Goal: Task Accomplishment & Management: Complete application form

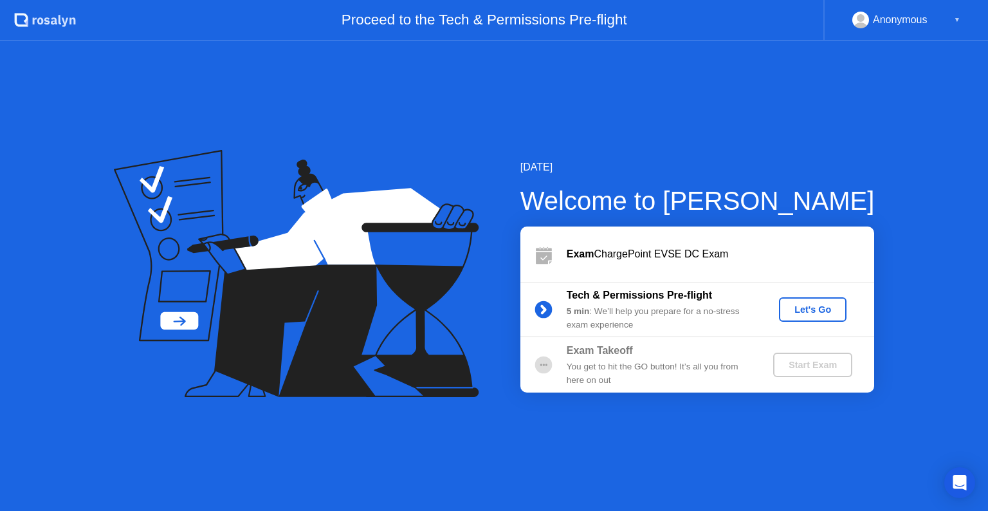
click at [800, 311] on div "Let's Go" at bounding box center [812, 309] width 57 height 10
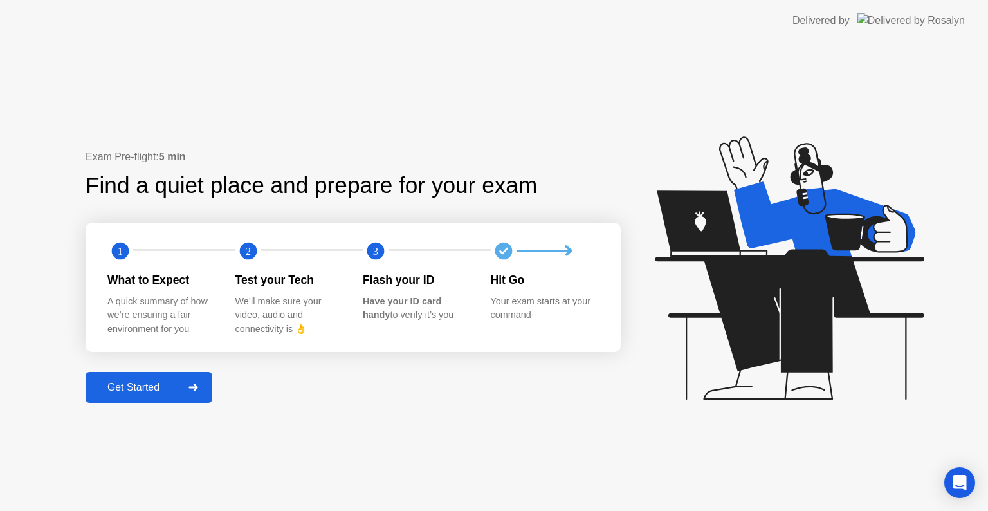
click at [138, 381] on div "Get Started" at bounding box center [133, 387] width 88 height 12
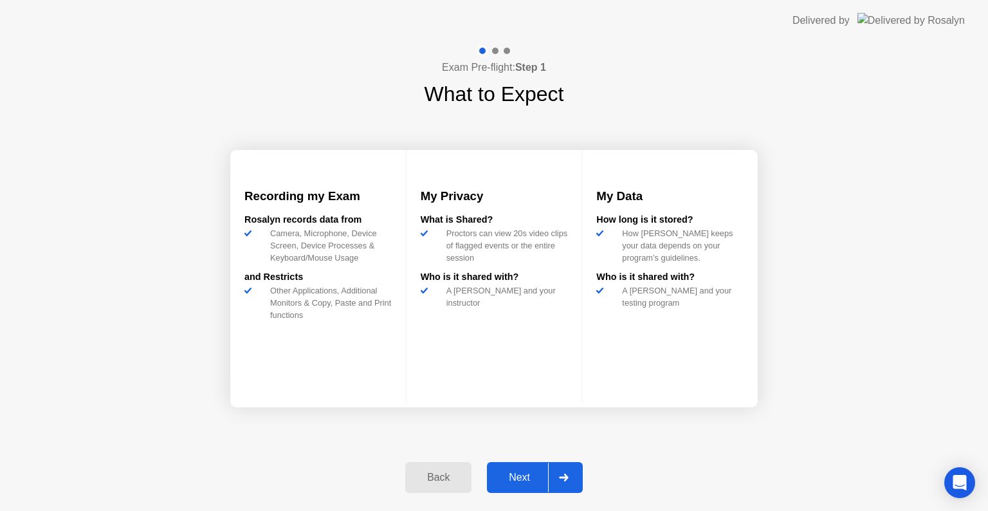
click at [500, 477] on div "Next" at bounding box center [519, 477] width 57 height 12
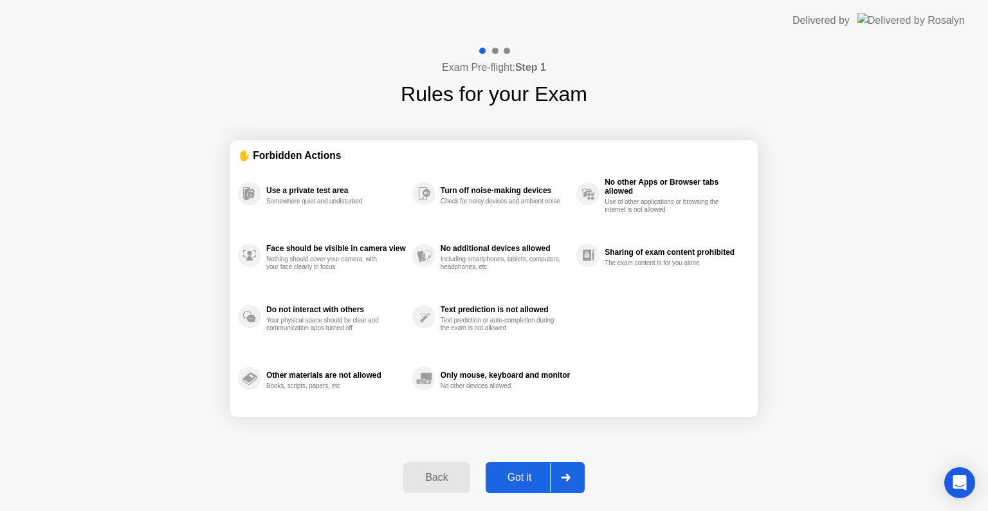
click at [500, 477] on div "Got it" at bounding box center [520, 477] width 60 height 12
select select "**********"
select select "*******"
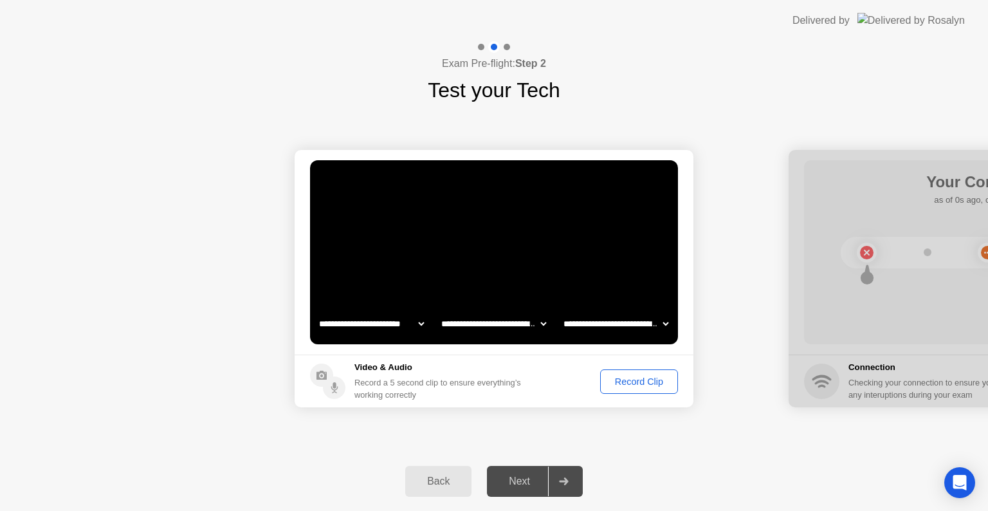
click at [500, 477] on div "Next" at bounding box center [519, 481] width 57 height 12
click at [613, 380] on div "Record Clip" at bounding box center [639, 381] width 69 height 10
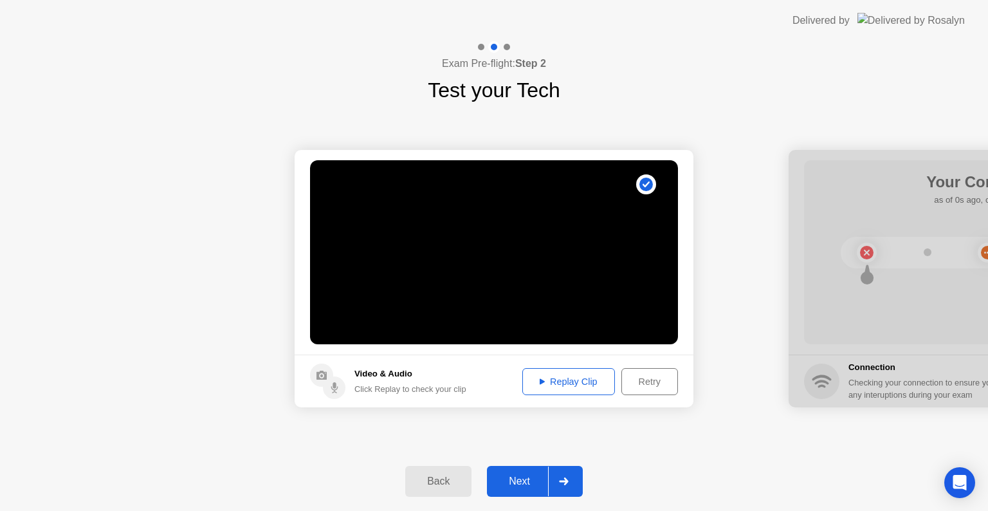
click at [583, 378] on div "Replay Clip" at bounding box center [569, 381] width 84 height 10
click at [511, 481] on div "Next" at bounding box center [519, 481] width 57 height 12
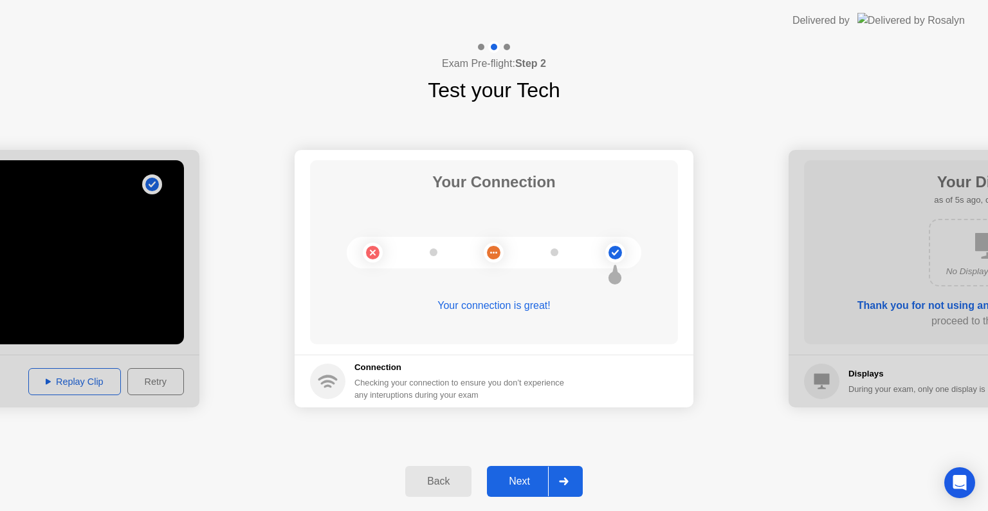
click at [511, 481] on div "Next" at bounding box center [519, 481] width 57 height 12
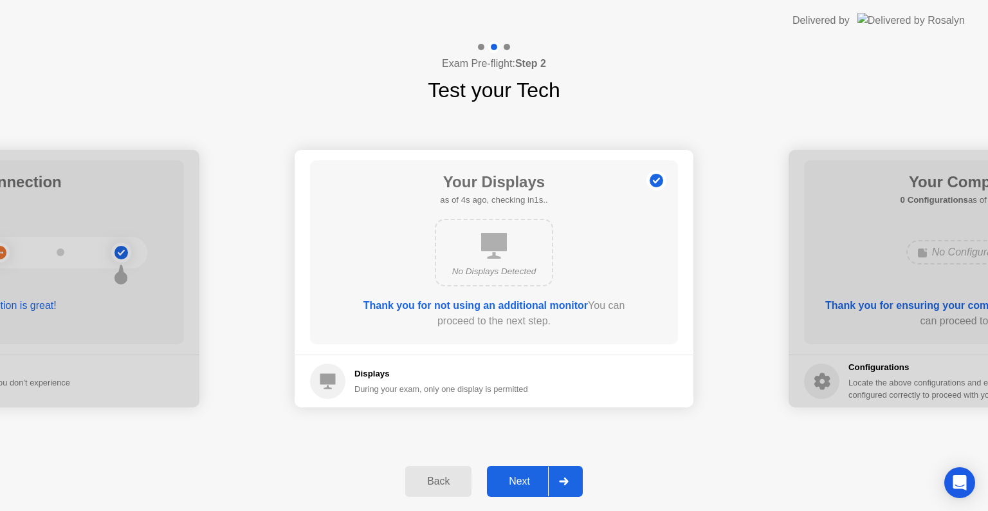
click at [511, 481] on div "Next" at bounding box center [519, 481] width 57 height 12
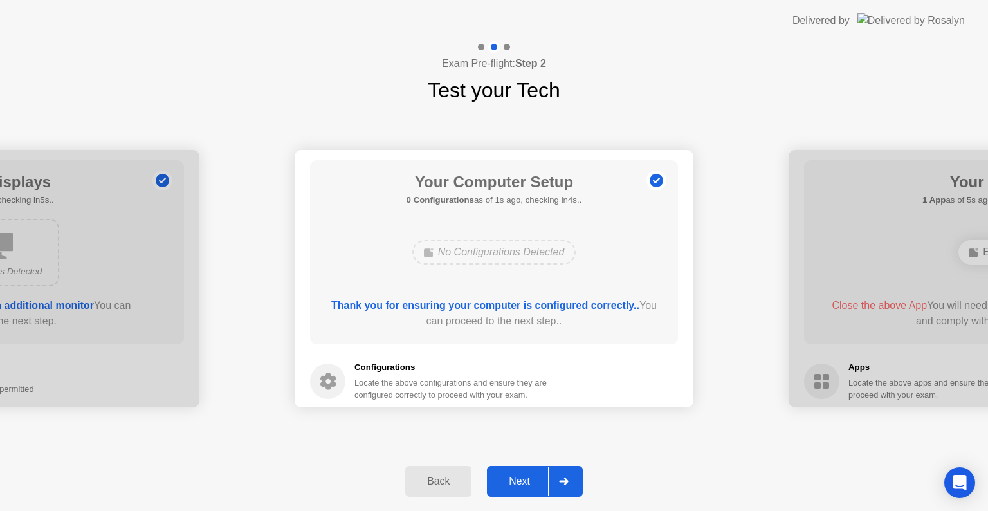
click at [511, 481] on div "Next" at bounding box center [519, 481] width 57 height 12
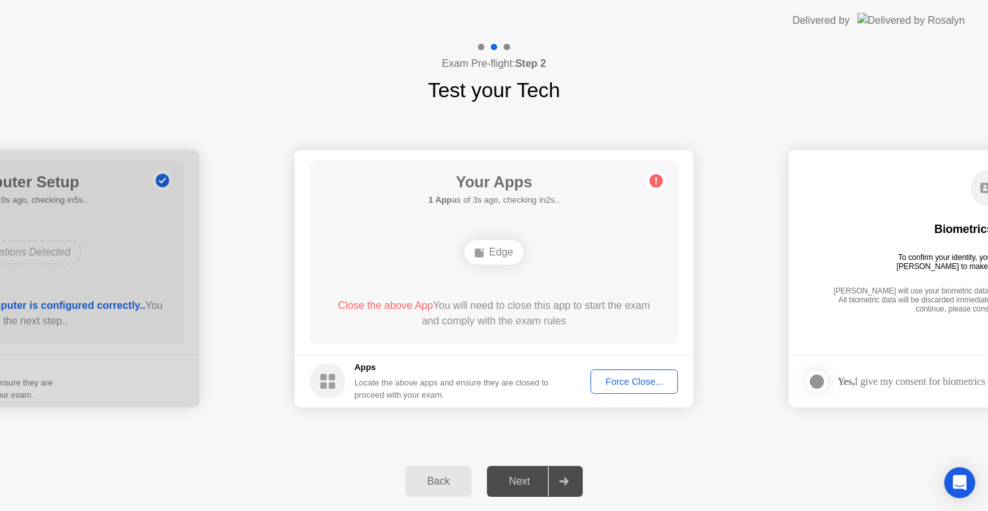
click at [511, 481] on div "Next" at bounding box center [519, 481] width 57 height 12
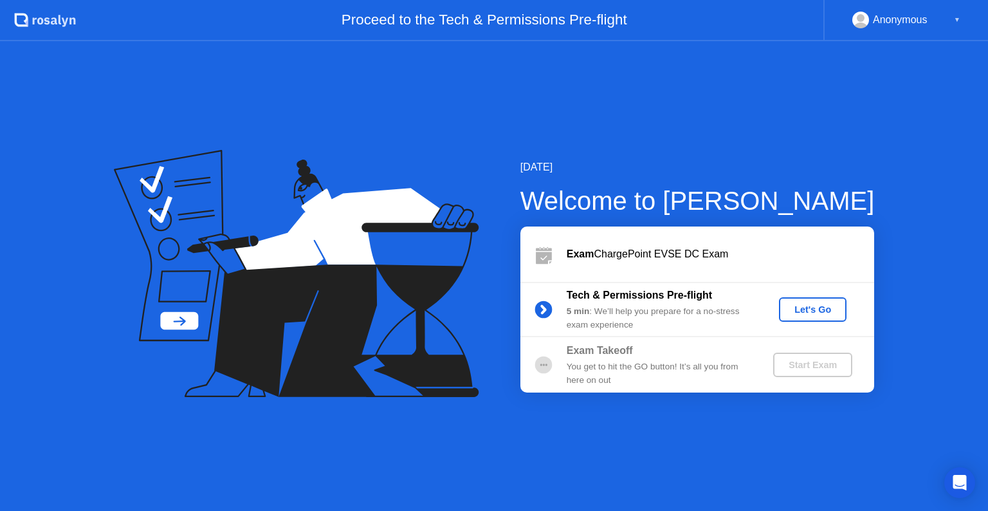
click at [792, 304] on div "Let's Go" at bounding box center [812, 309] width 57 height 10
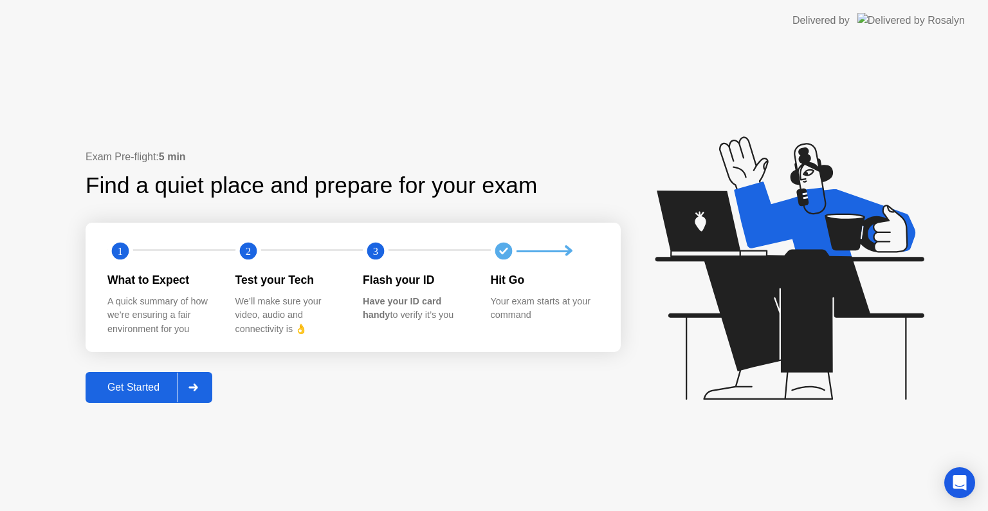
click at [160, 381] on div "Get Started" at bounding box center [133, 387] width 88 height 12
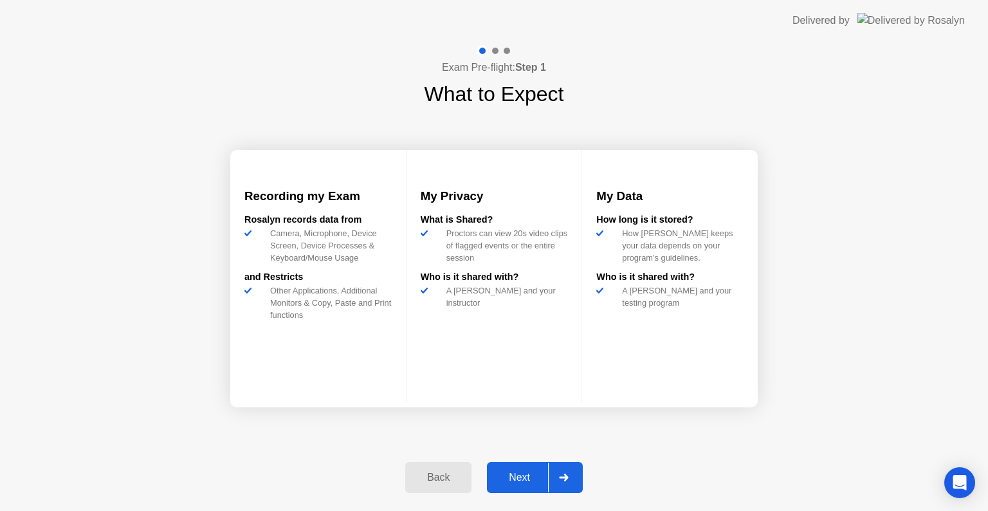
click at [502, 471] on div "Next" at bounding box center [519, 477] width 57 height 12
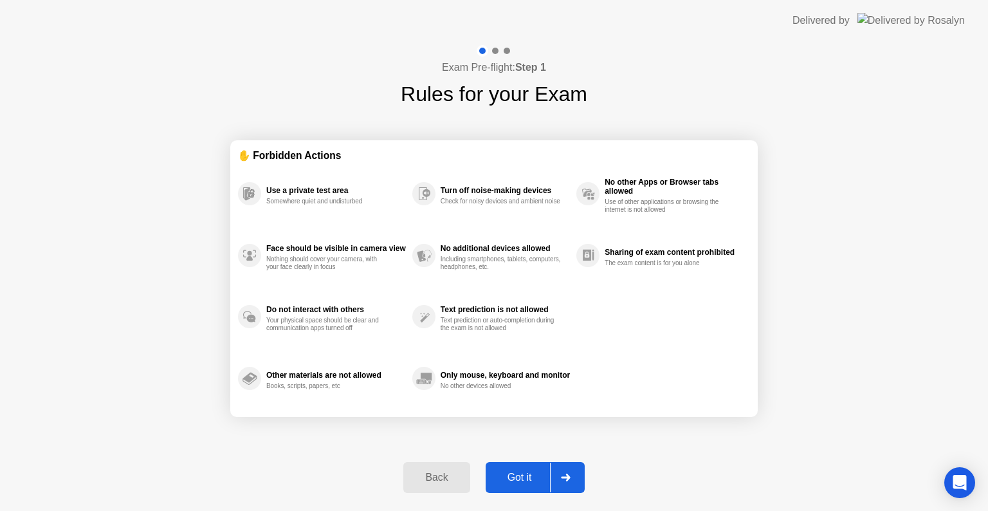
click at [502, 471] on div "Got it" at bounding box center [520, 477] width 60 height 12
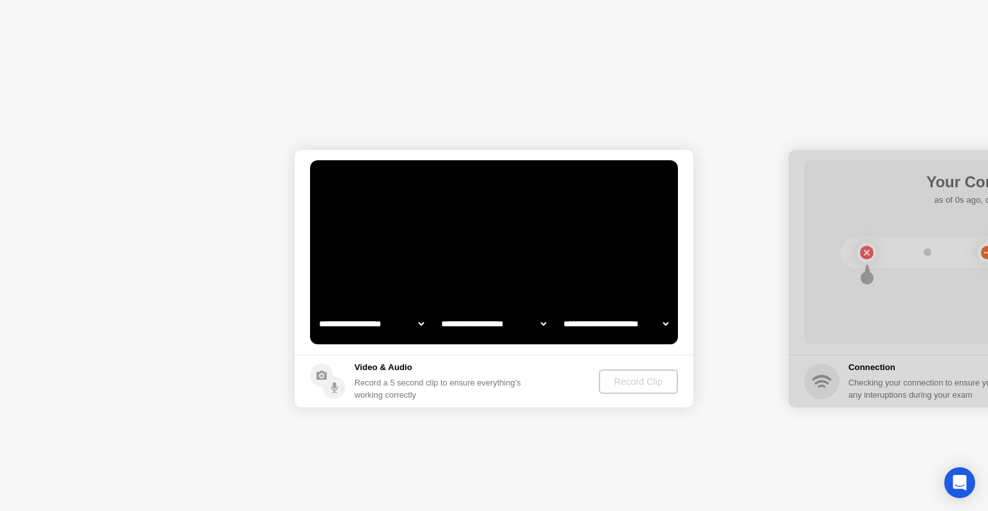
select select "**********"
select select "*******"
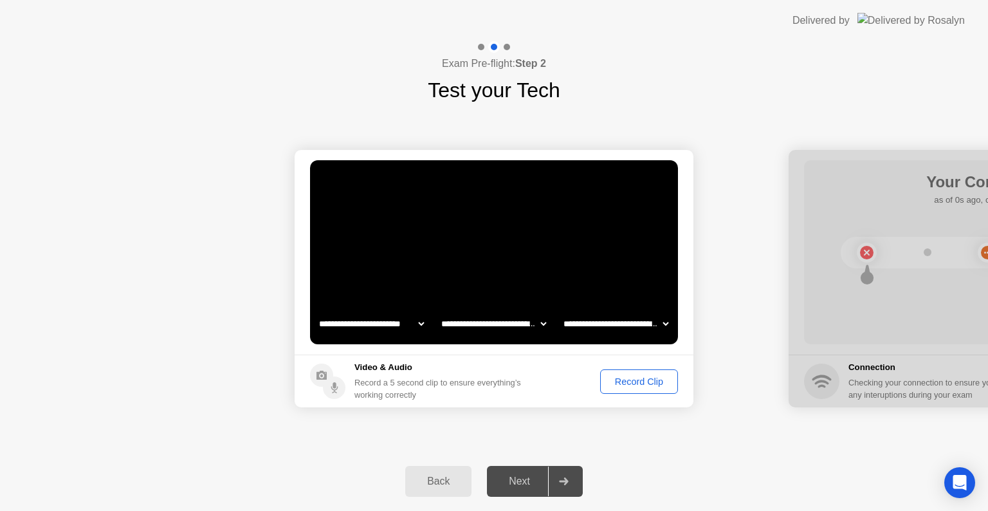
click at [623, 376] on div "Record Clip" at bounding box center [639, 381] width 69 height 10
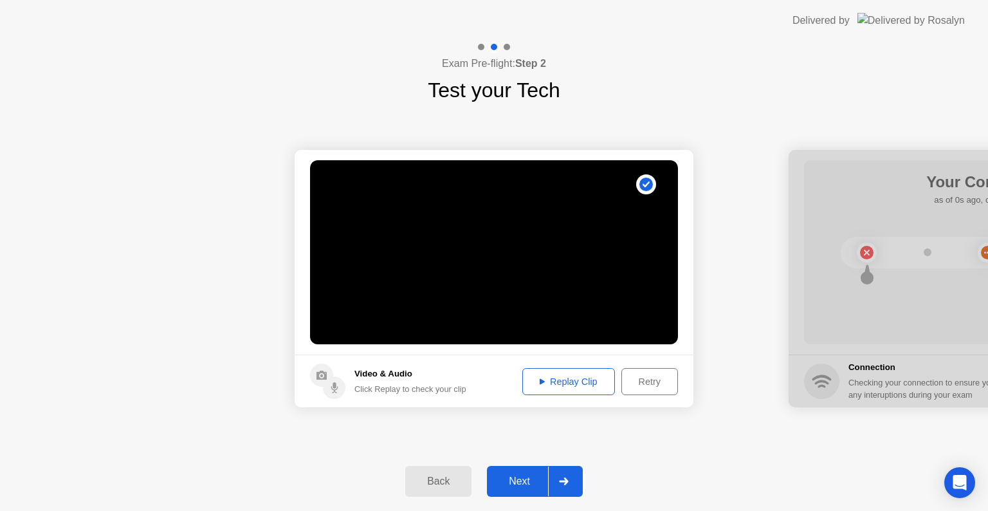
click at [515, 481] on div "Next" at bounding box center [519, 481] width 57 height 12
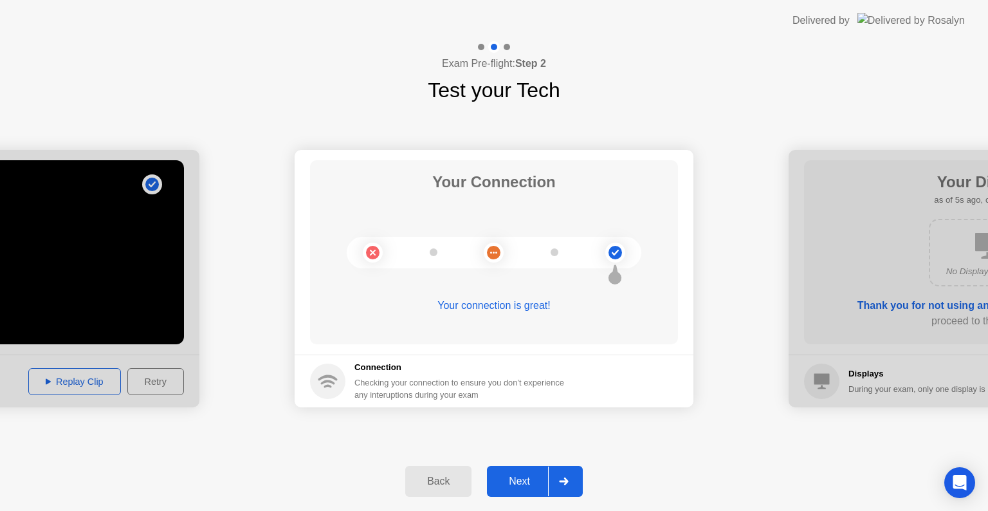
click at [515, 481] on div "Next" at bounding box center [519, 481] width 57 height 12
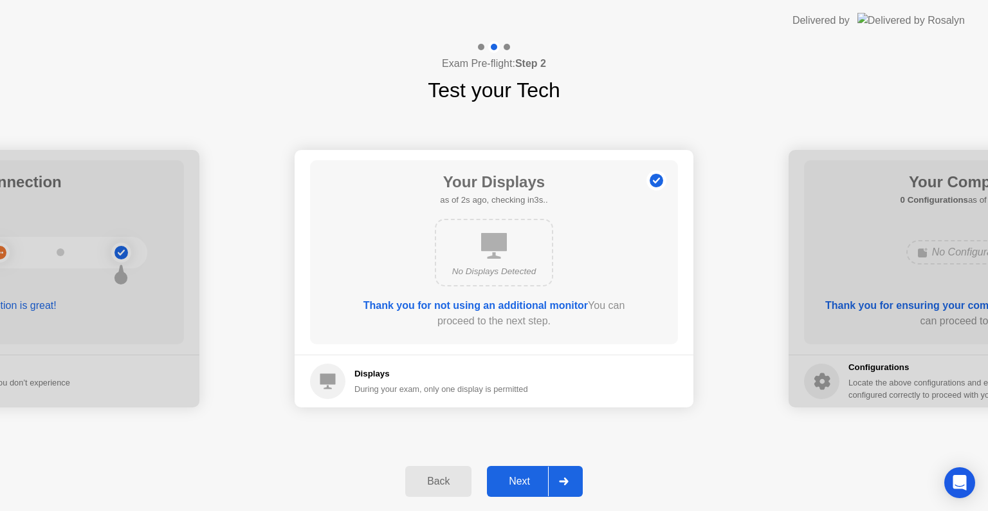
click at [515, 481] on div "Next" at bounding box center [519, 481] width 57 height 12
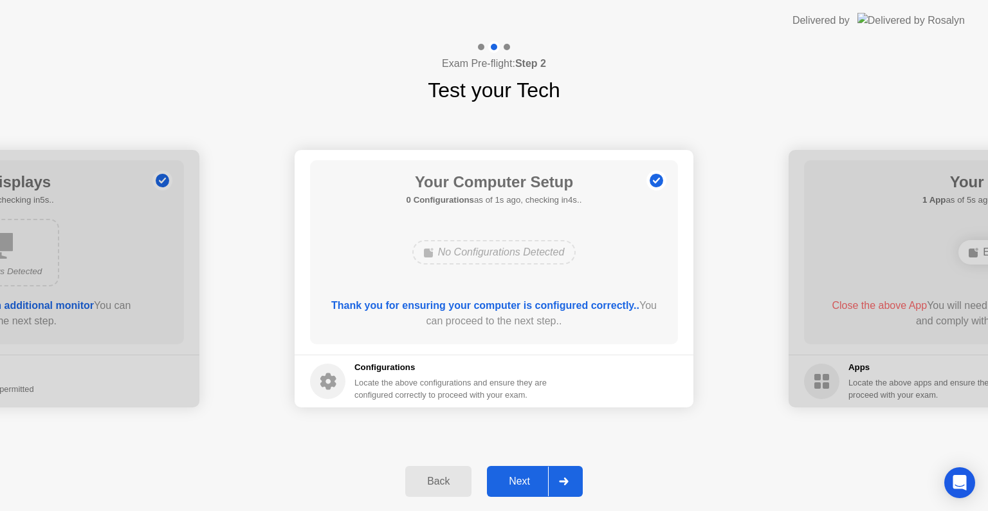
click at [515, 481] on div "Next" at bounding box center [519, 481] width 57 height 12
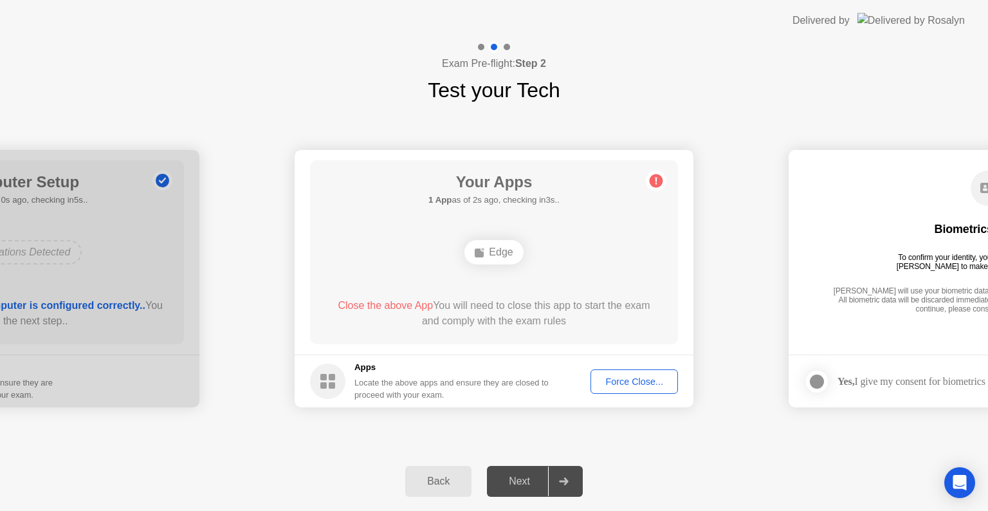
click at [496, 251] on div "Edge" at bounding box center [493, 252] width 59 height 24
click at [609, 376] on div "Force Close..." at bounding box center [634, 381] width 78 height 10
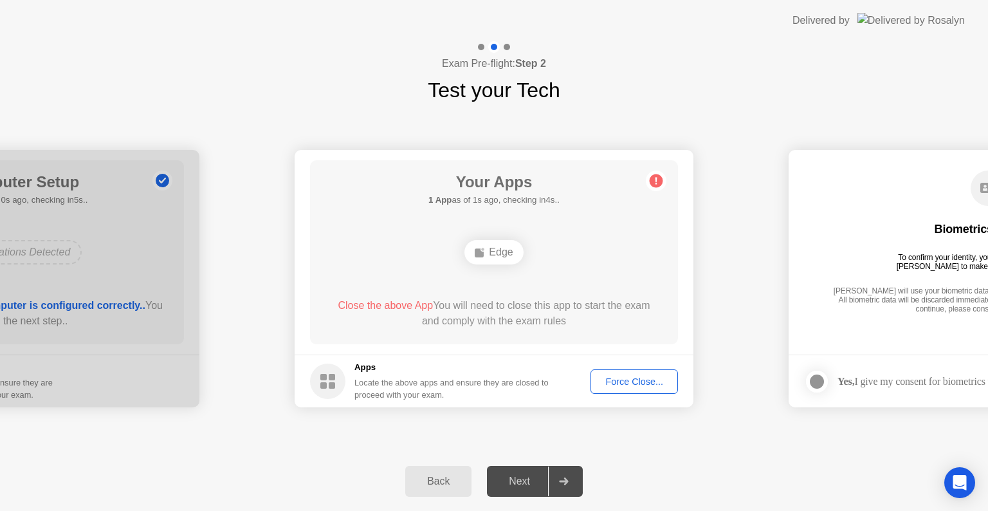
click at [598, 385] on div "Force Close..." at bounding box center [634, 381] width 78 height 10
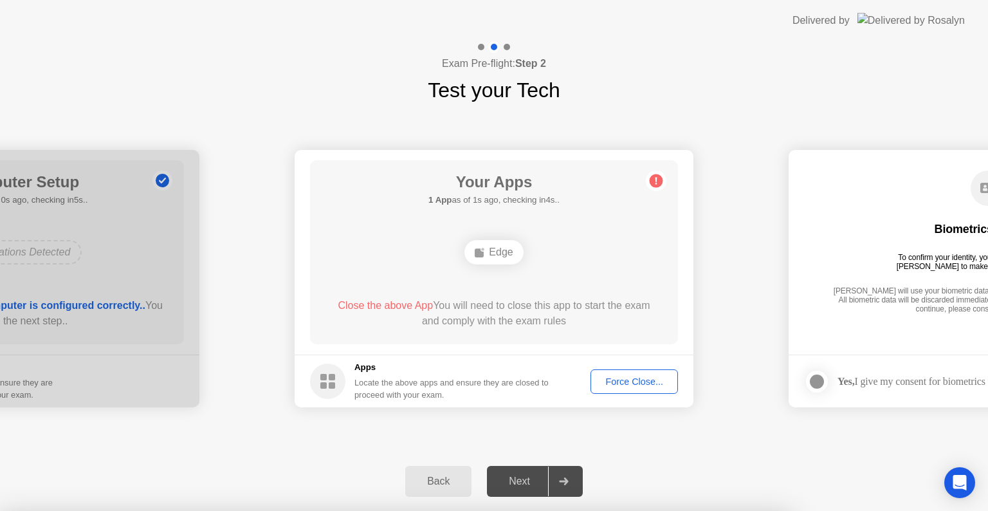
click at [598, 510] on div at bounding box center [494, 511] width 988 height 0
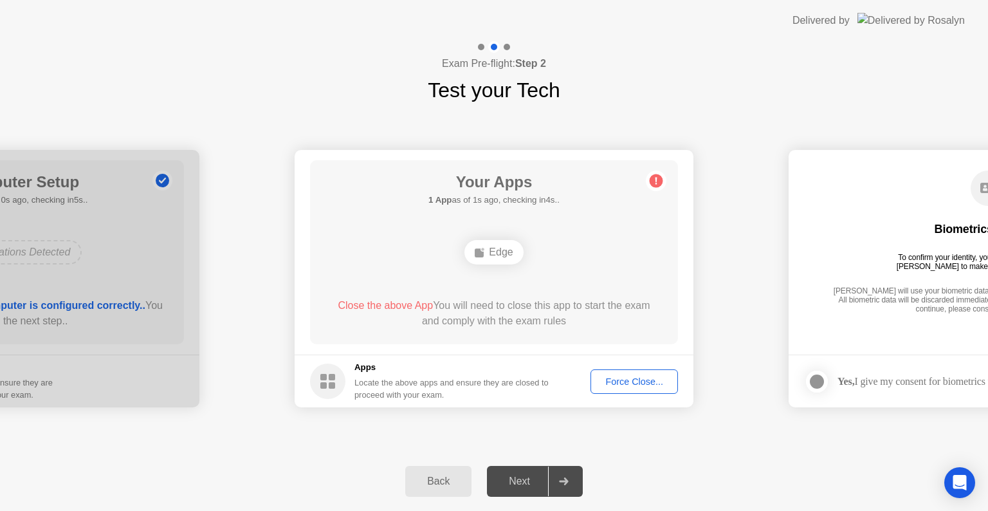
click at [533, 330] on div "Close the above App You will need to close this app to start the exam and compl…" at bounding box center [494, 316] width 331 height 36
click at [628, 383] on div "Force Close..." at bounding box center [634, 381] width 78 height 10
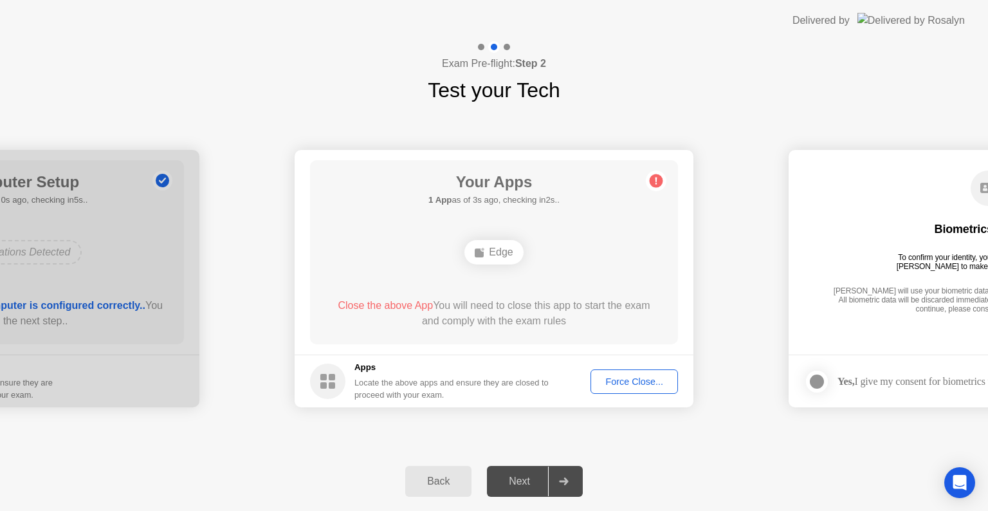
click at [656, 184] on circle at bounding box center [657, 181] width 14 height 14
click at [619, 380] on div "Force Close..." at bounding box center [634, 381] width 78 height 10
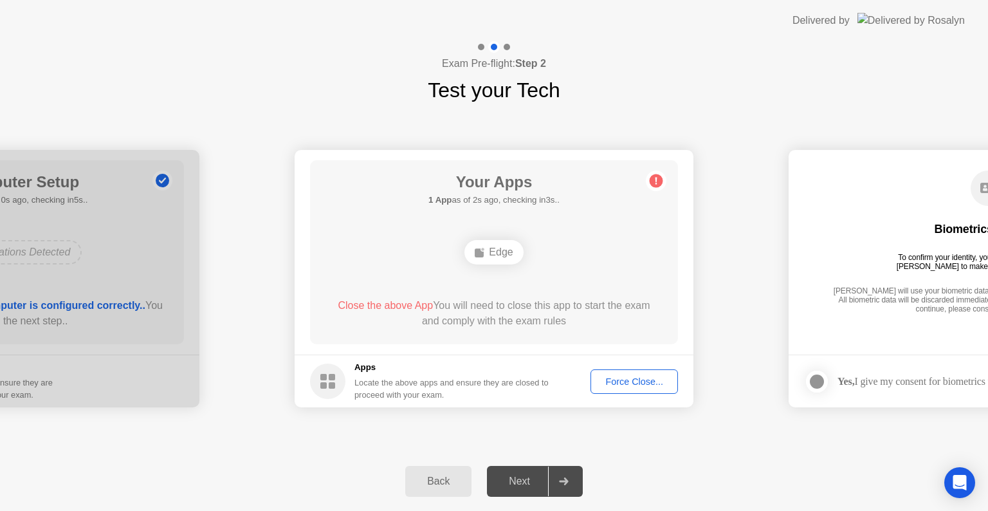
click at [513, 476] on div "Next" at bounding box center [519, 481] width 57 height 12
click at [625, 381] on div "Force Close..." at bounding box center [634, 381] width 78 height 10
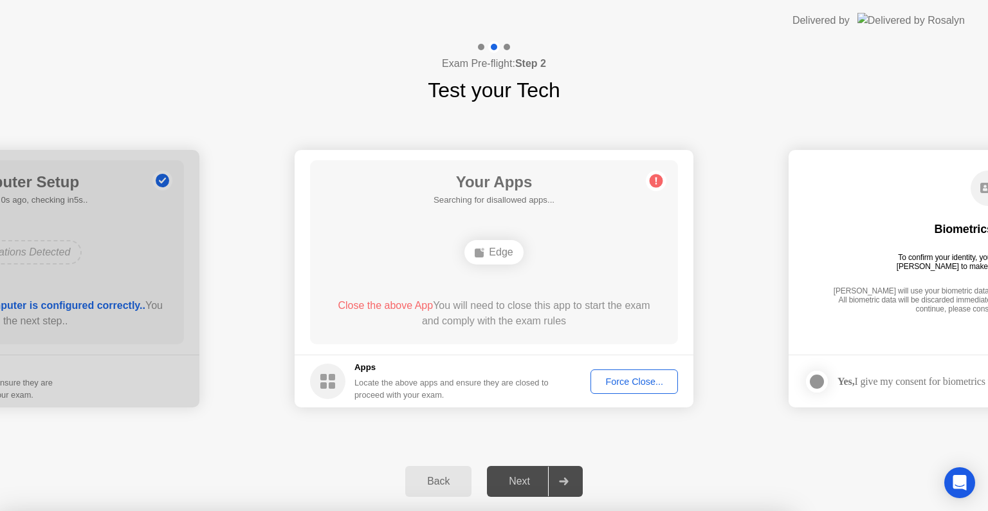
drag, startPoint x: 625, startPoint y: 381, endPoint x: 587, endPoint y: 354, distance: 46.7
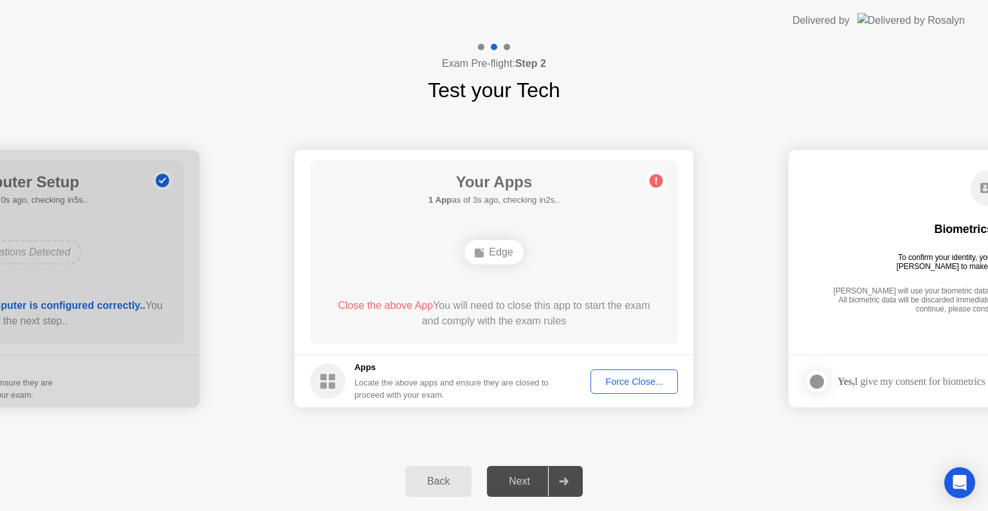
click at [645, 380] on div "Force Close..." at bounding box center [634, 381] width 78 height 10
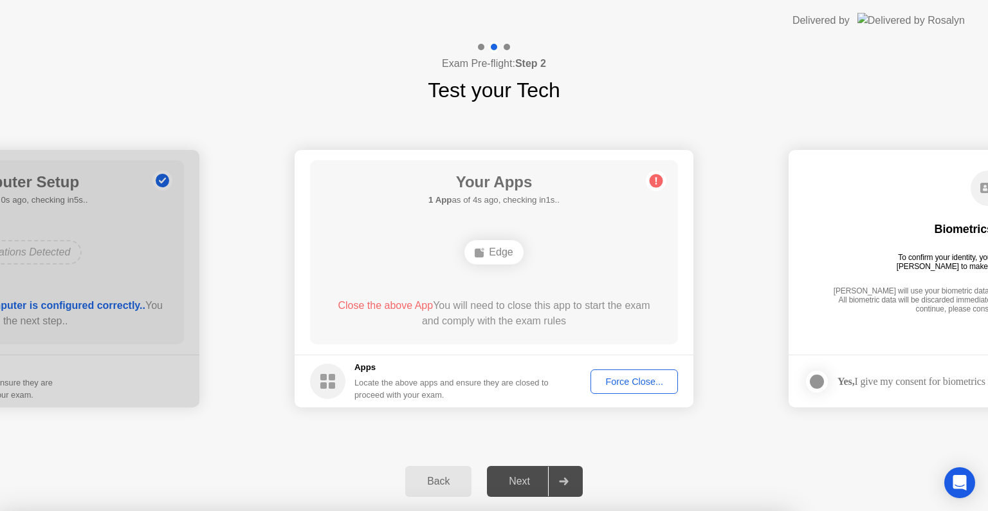
click at [536, 316] on div "Close the above App You will need to close this app to start the exam and compl…" at bounding box center [494, 313] width 331 height 31
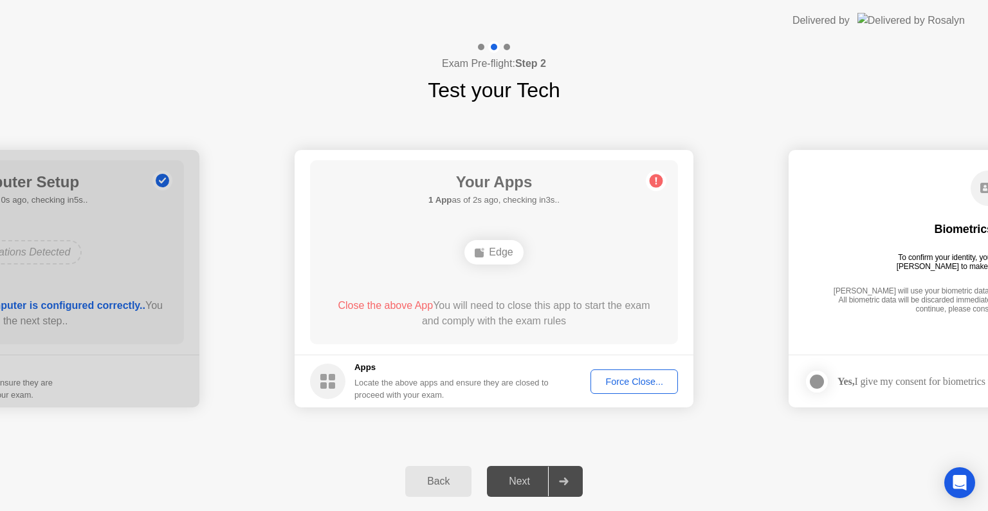
click at [621, 383] on div "Force Close..." at bounding box center [634, 381] width 78 height 10
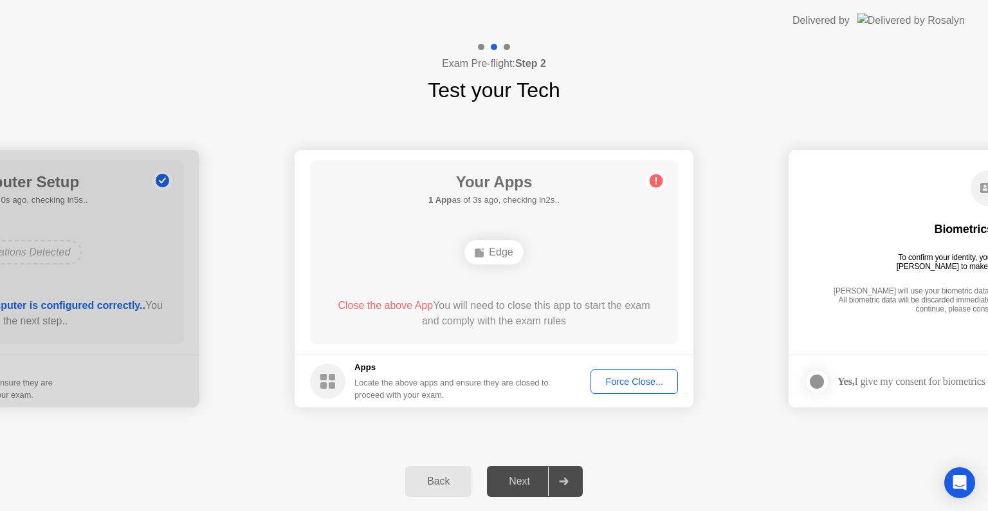
click at [551, 333] on div "Close the above App You will need to close this app to start the exam and compl…" at bounding box center [494, 316] width 331 height 36
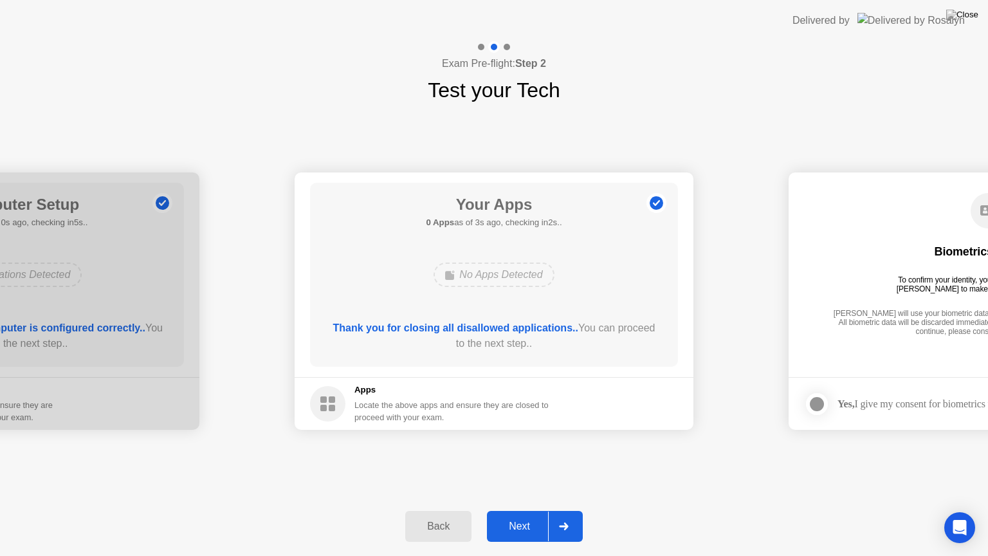
click at [519, 510] on div "Next" at bounding box center [519, 526] width 57 height 12
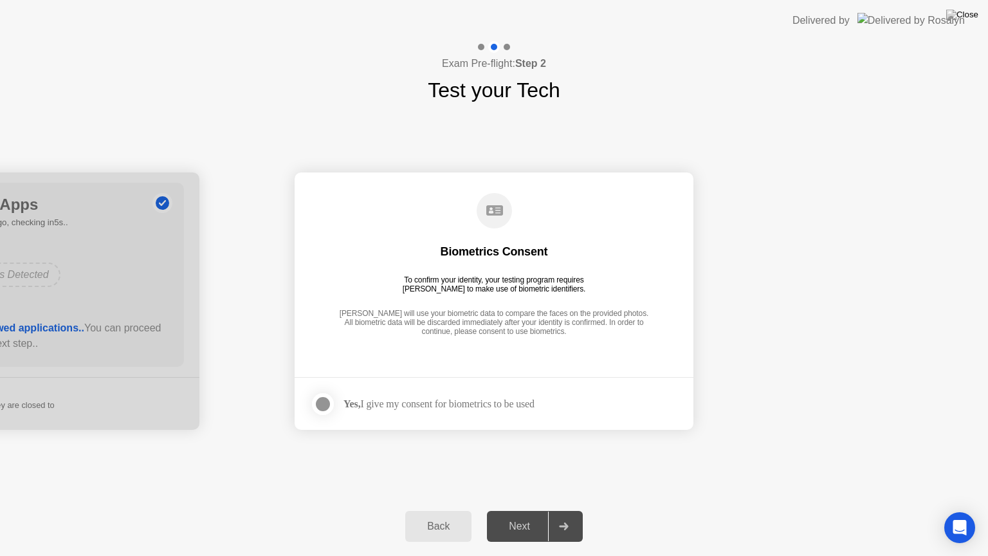
click at [316, 401] on div at bounding box center [322, 403] width 15 height 15
click at [513, 510] on div "Next" at bounding box center [519, 526] width 57 height 12
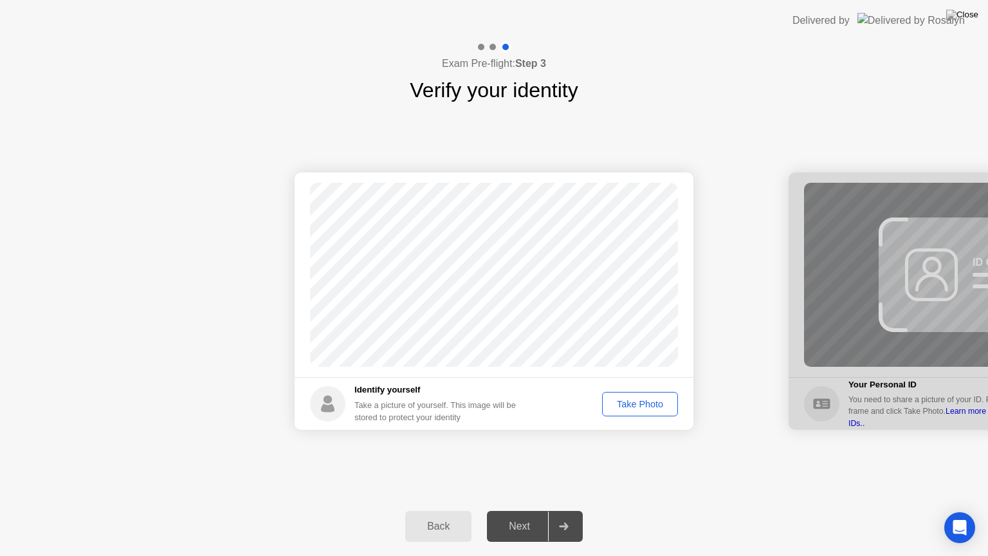
click at [618, 404] on div "Take Photo" at bounding box center [640, 404] width 67 height 10
click at [527, 510] on div "Next" at bounding box center [519, 526] width 57 height 12
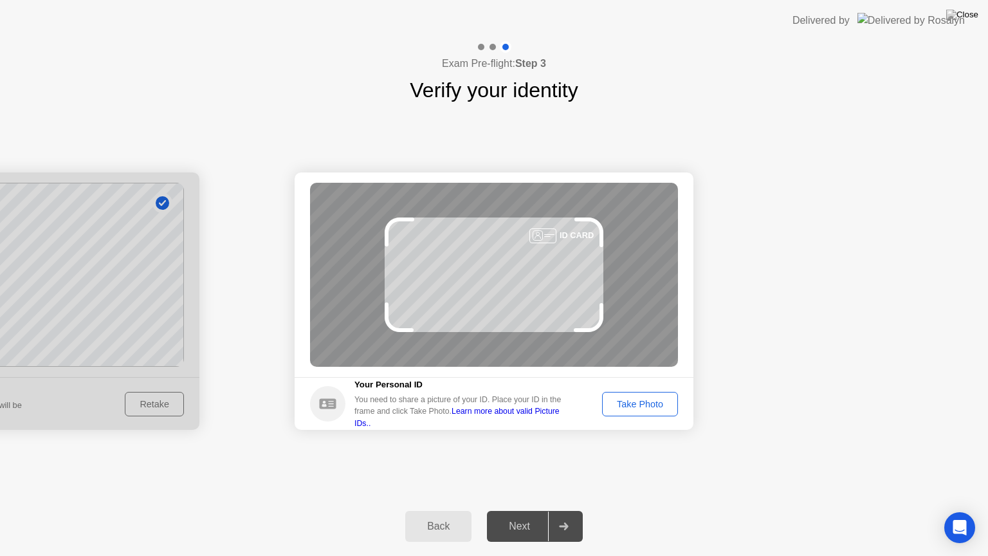
click at [619, 401] on div "Take Photo" at bounding box center [640, 404] width 67 height 10
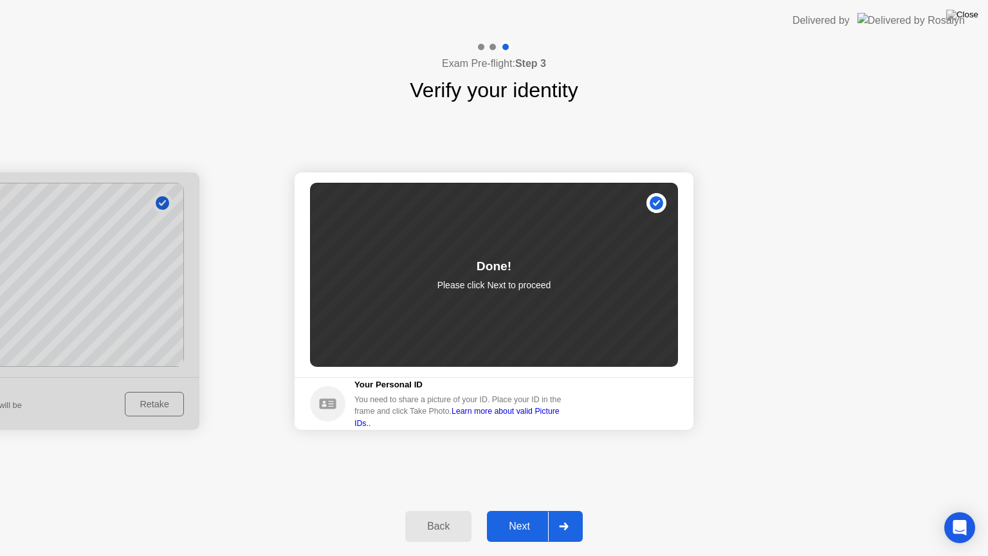
click at [619, 401] on footer "Your Personal ID You need to share a picture of your ID. Place your ID in the f…" at bounding box center [494, 403] width 399 height 53
click at [529, 510] on div "Next" at bounding box center [519, 526] width 57 height 12
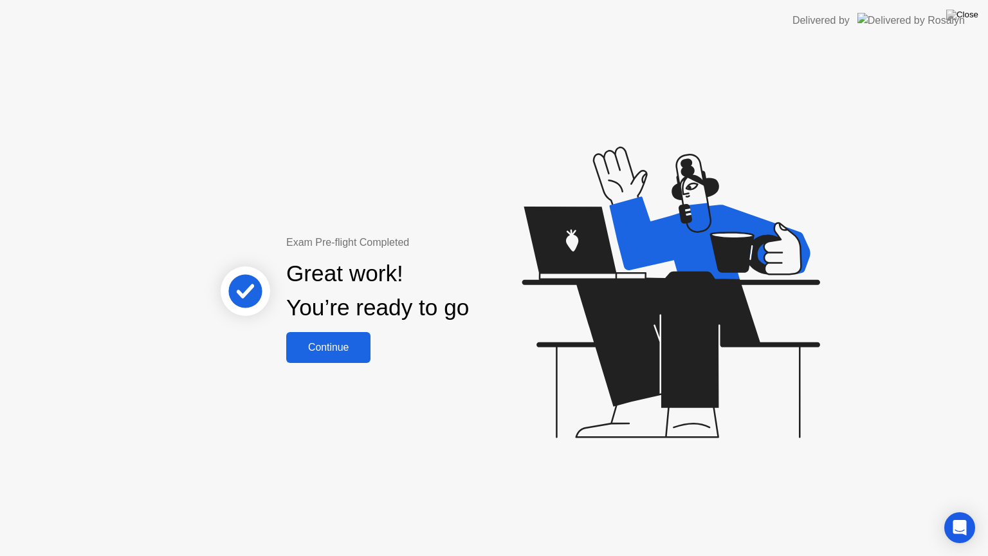
click at [337, 350] on div "Continue" at bounding box center [328, 348] width 77 height 12
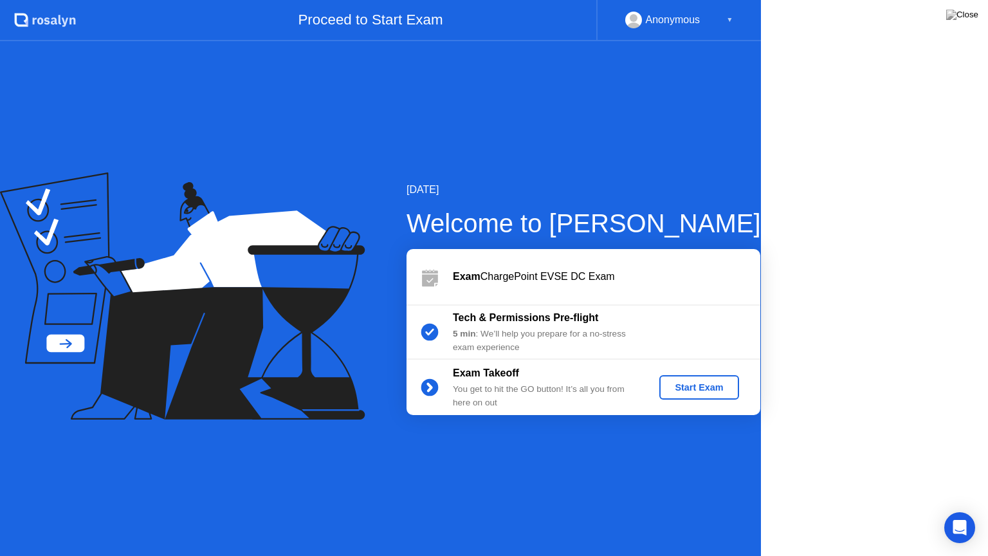
click at [337, 349] on icon at bounding box center [182, 295] width 365 height 247
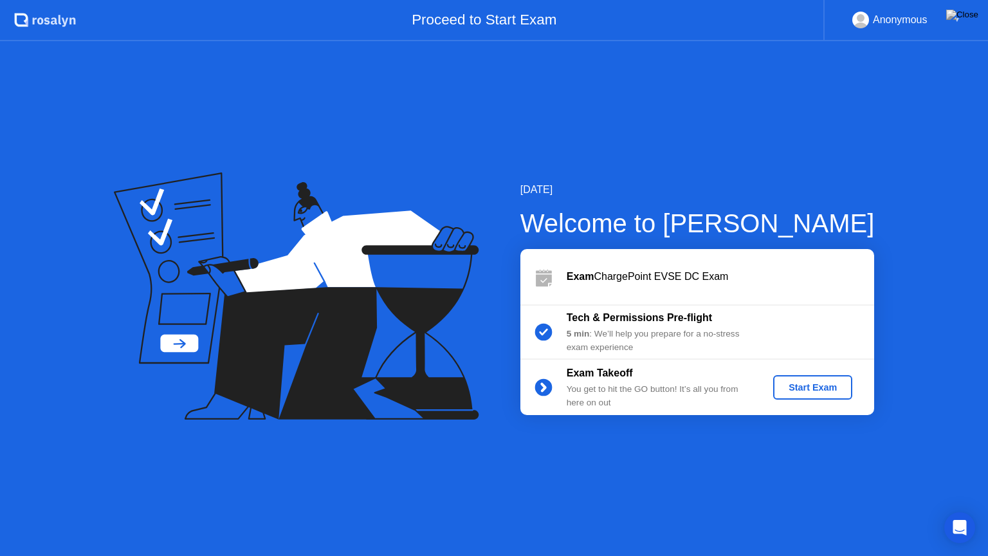
click at [818, 380] on button "Start Exam" at bounding box center [812, 387] width 79 height 24
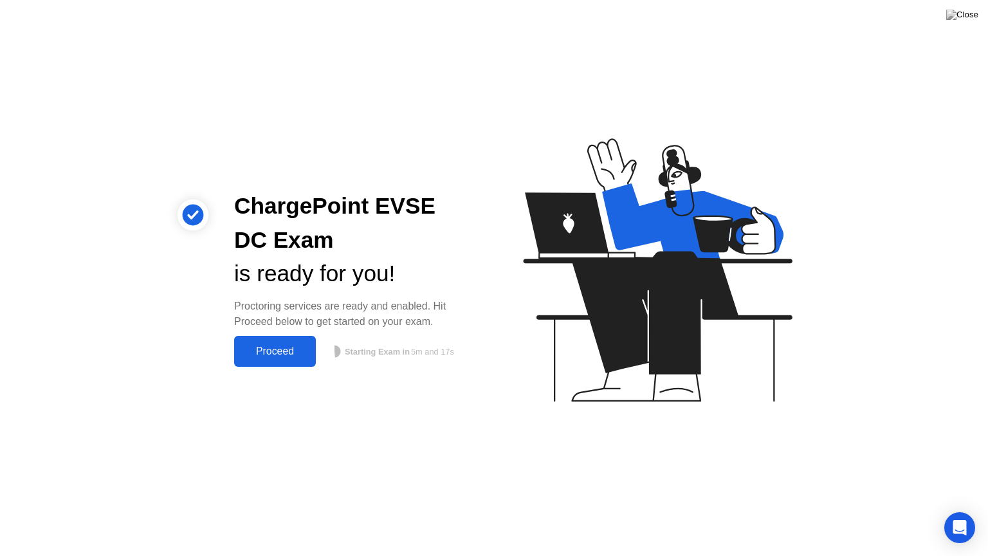
click at [271, 349] on div "Proceed" at bounding box center [275, 351] width 74 height 12
